Goal: Task Accomplishment & Management: Manage account settings

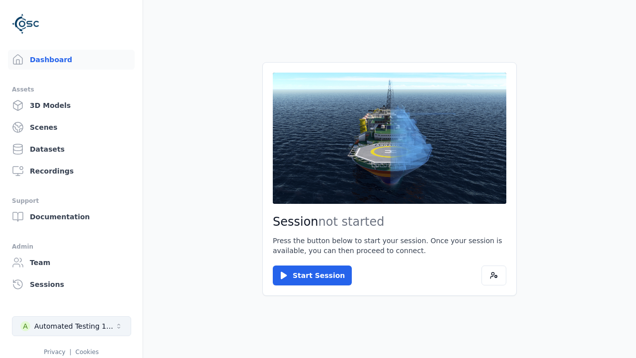
click at [72, 326] on div "Automated Testing 1 - Playwright" at bounding box center [74, 326] width 80 height 10
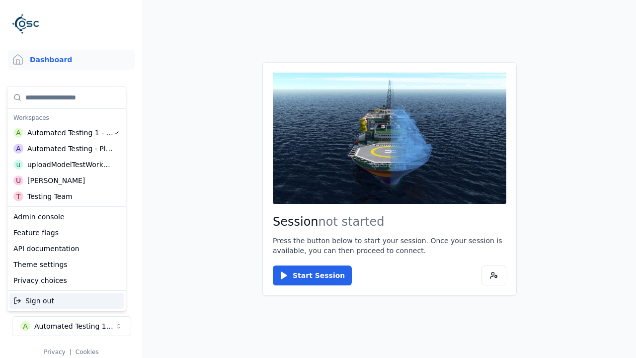
click at [70, 164] on div "uploadModelTestWorkspace" at bounding box center [69, 164] width 85 height 10
click at [318, 179] on html "Support Dashboard Assets 3D Models Scenes Datasets Recordings Support Documenta…" at bounding box center [318, 179] width 636 height 358
click at [71, 105] on link "3D Models" at bounding box center [71, 105] width 127 height 20
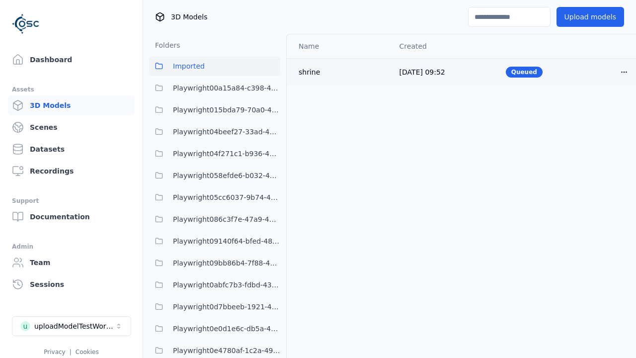
click at [624, 72] on html "Support Dashboard Assets 3D Models Scenes Datasets Recordings Support Documenta…" at bounding box center [318, 179] width 636 height 358
click at [602, 110] on div "Delete" at bounding box center [602, 110] width 59 height 16
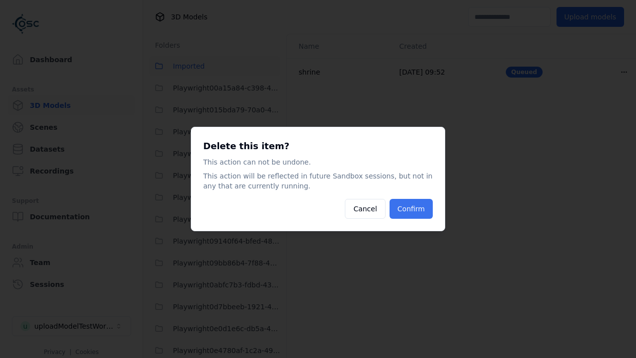
click at [411, 209] on button "Confirm" at bounding box center [410, 209] width 43 height 20
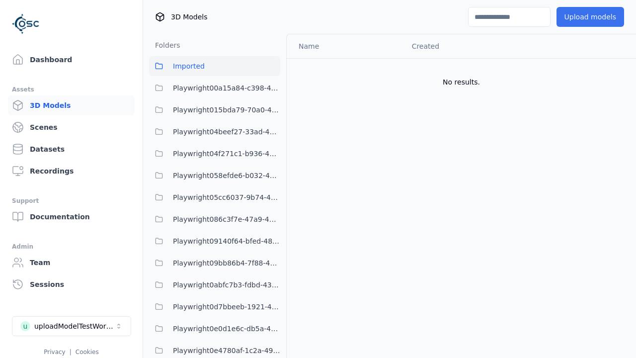
click at [590, 17] on button "Upload models" at bounding box center [590, 17] width 68 height 20
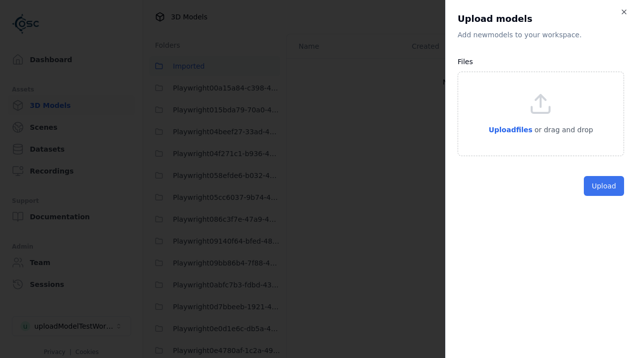
click at [604, 196] on button "Upload" at bounding box center [604, 186] width 40 height 20
